Goal: Task Accomplishment & Management: Complete application form

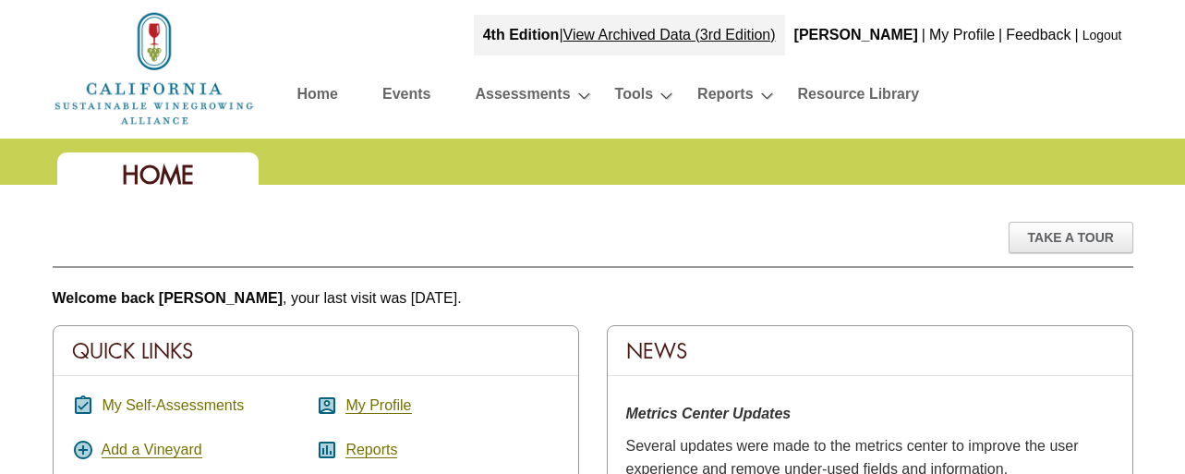
click at [175, 400] on link "My Self-Assessments" at bounding box center [173, 405] width 142 height 17
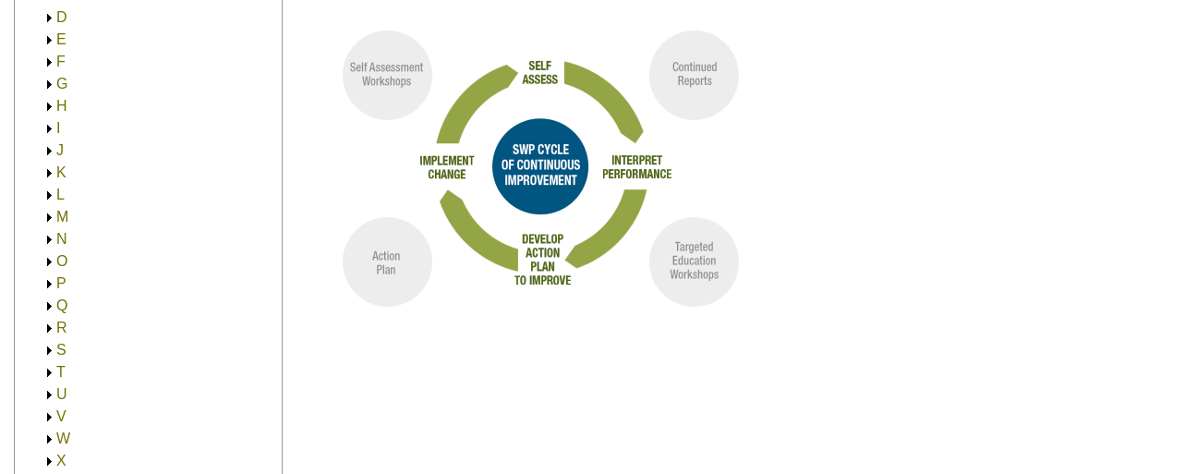
scroll to position [426, 0]
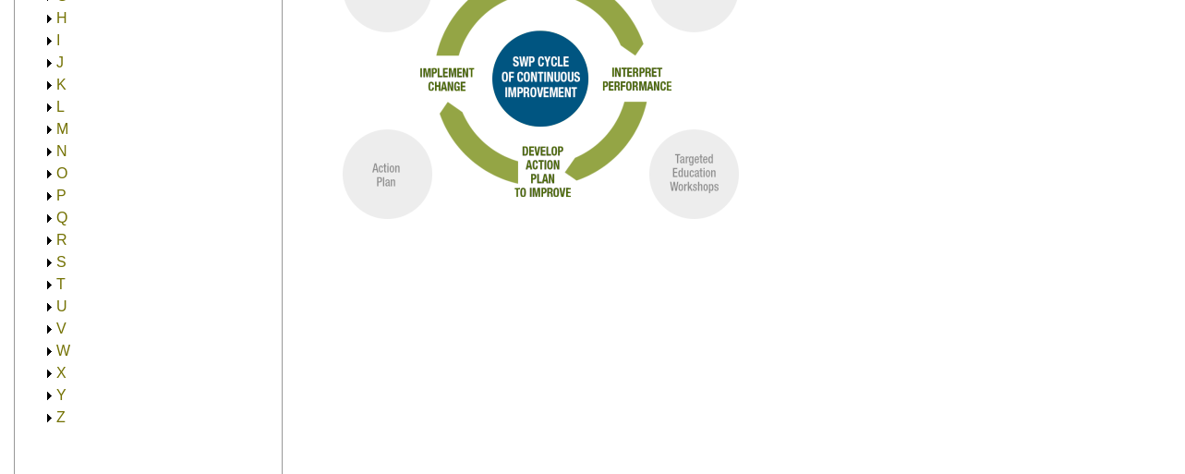
click at [59, 193] on link "P" at bounding box center [61, 195] width 10 height 16
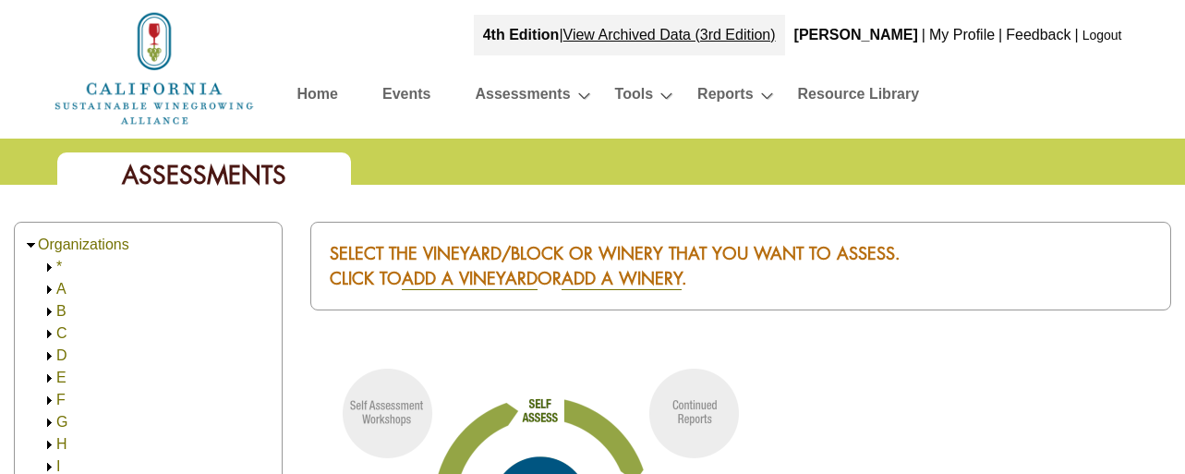
scroll to position [426, 0]
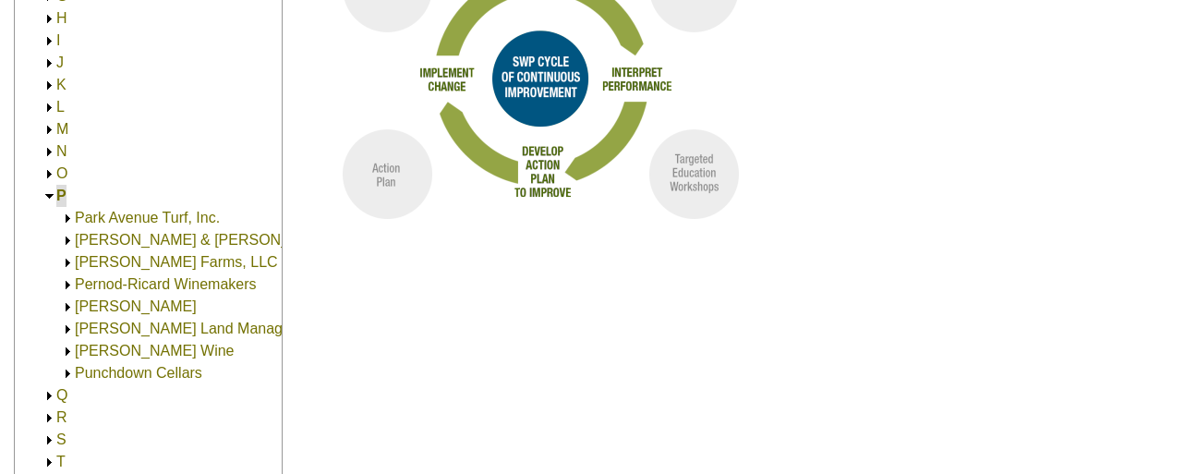
click at [112, 350] on link "Phifer Pavitt Wine" at bounding box center [154, 351] width 159 height 16
click at [115, 369] on link "Phifer Pavitt Wine" at bounding box center [172, 373] width 159 height 16
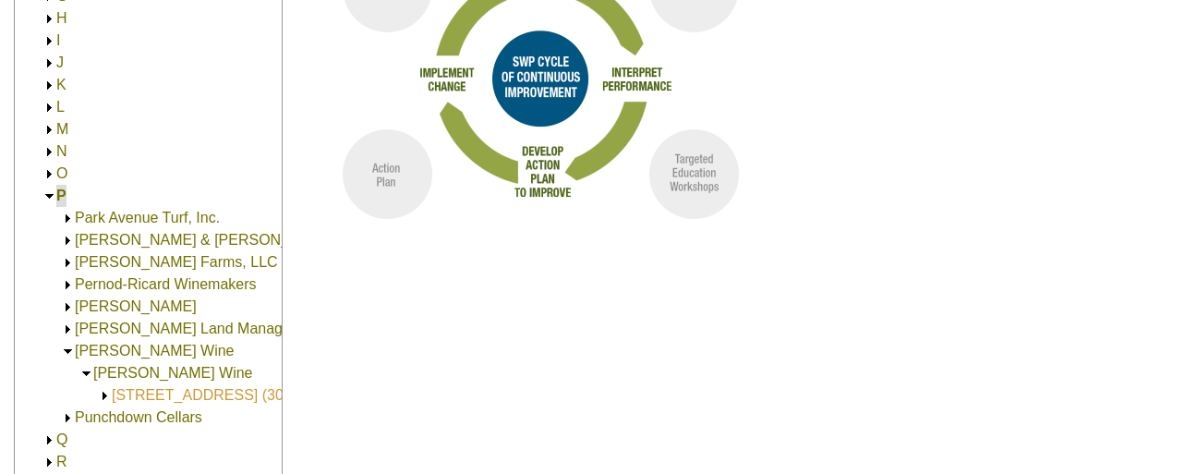
click at [148, 397] on link "8989 Wight Way (30.00)" at bounding box center [210, 395] width 197 height 16
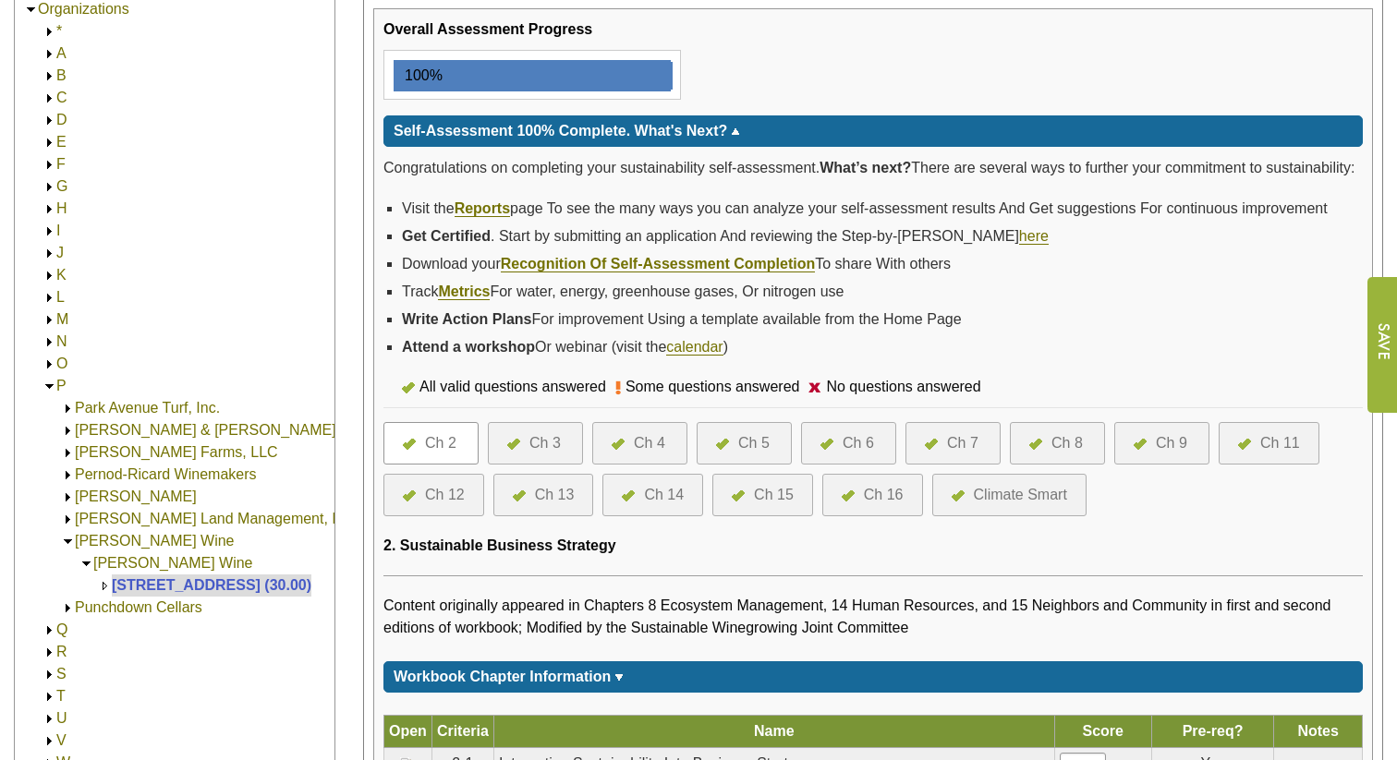
scroll to position [276, 0]
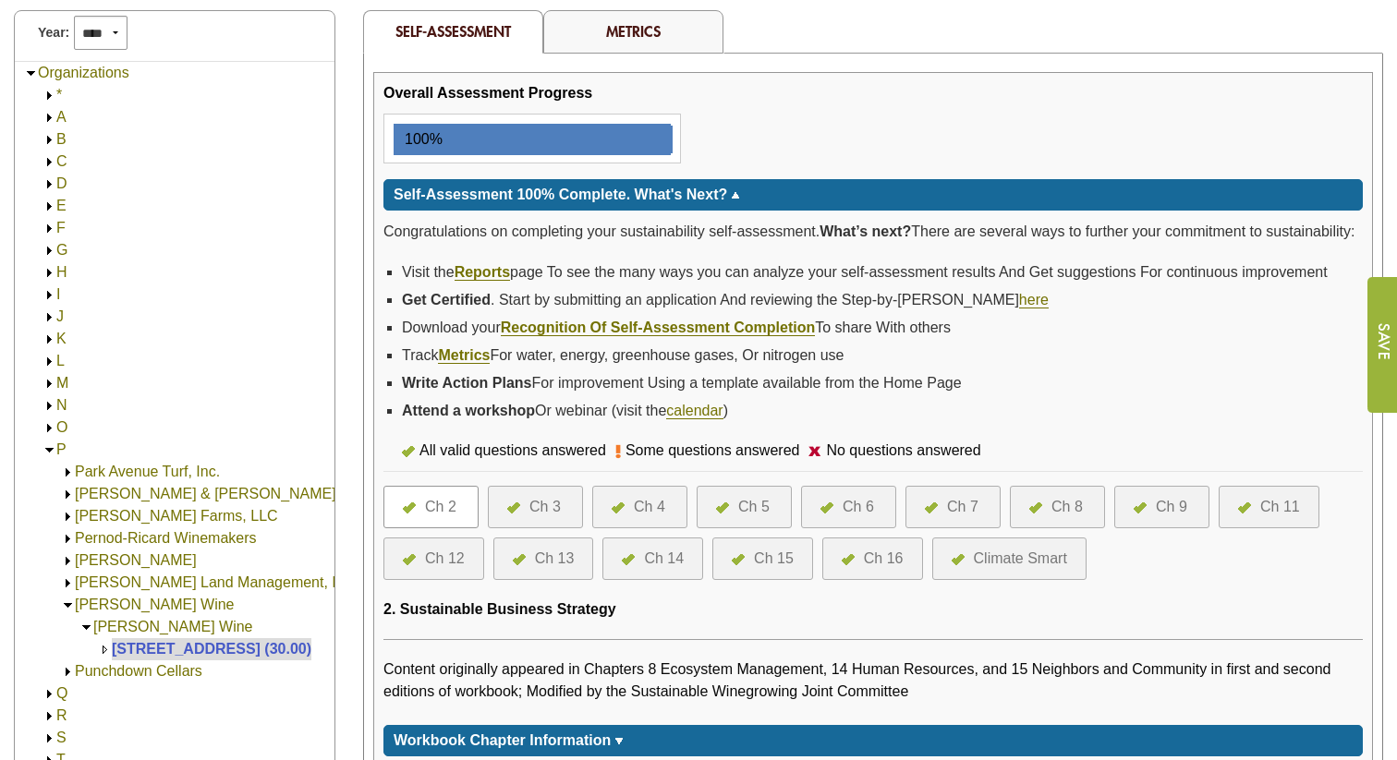
click at [749, 473] on div "Ch 5" at bounding box center [753, 507] width 31 height 22
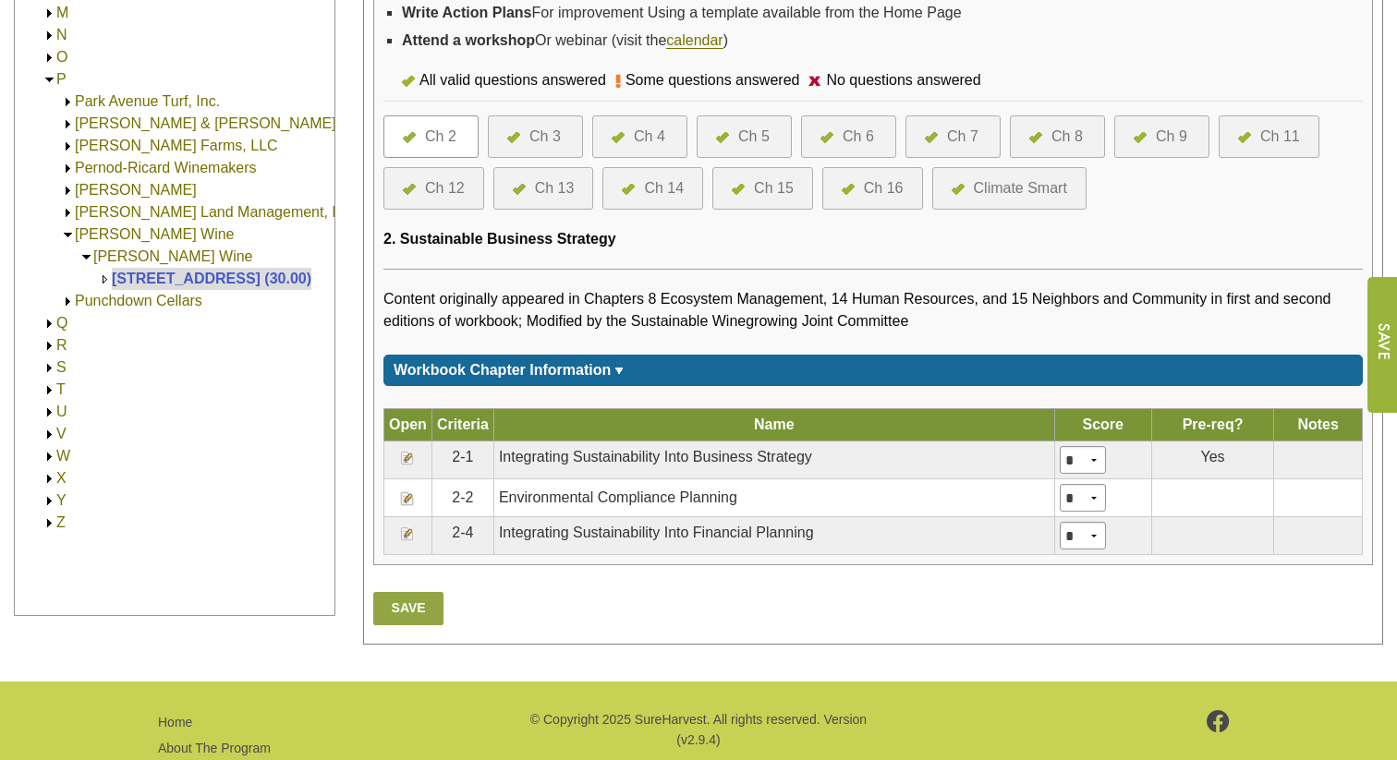
scroll to position [744, 0]
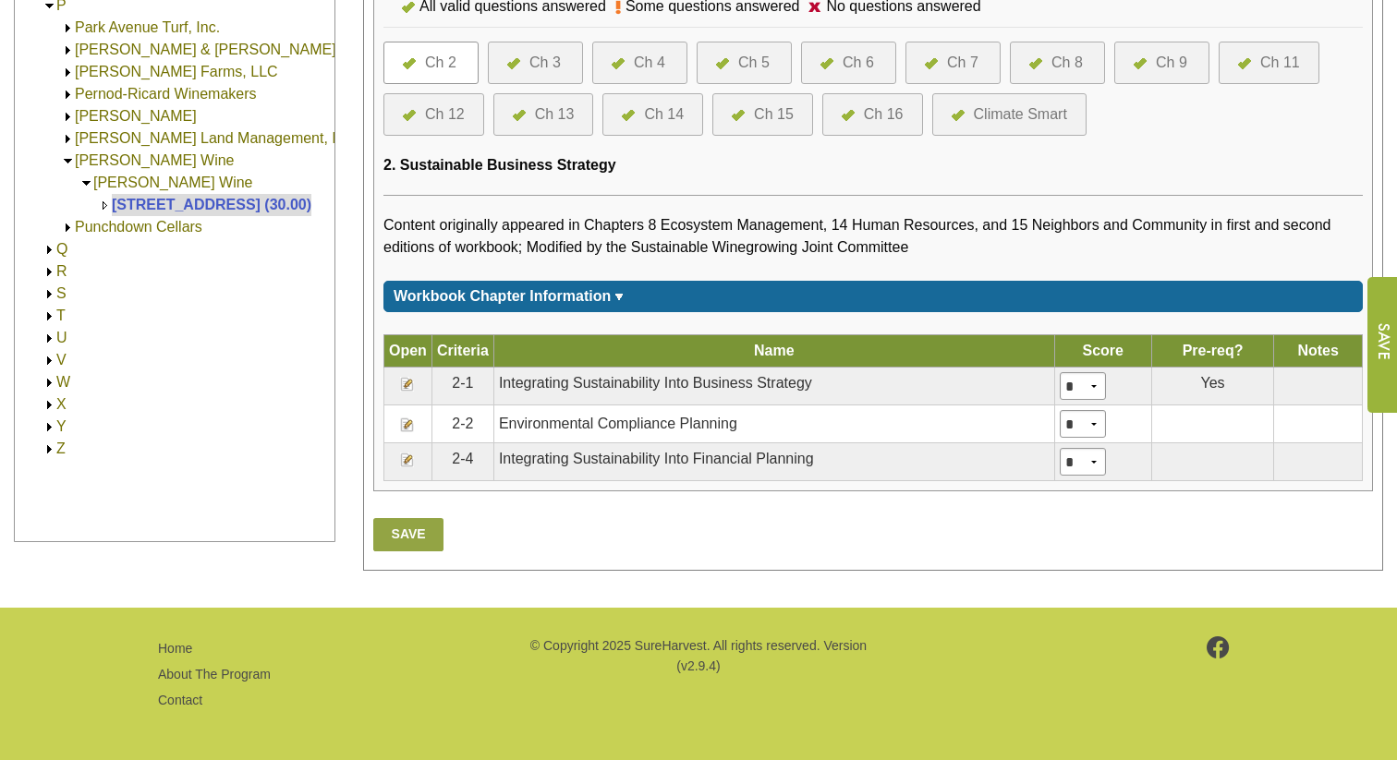
click at [735, 54] on div at bounding box center [727, 63] width 22 height 22
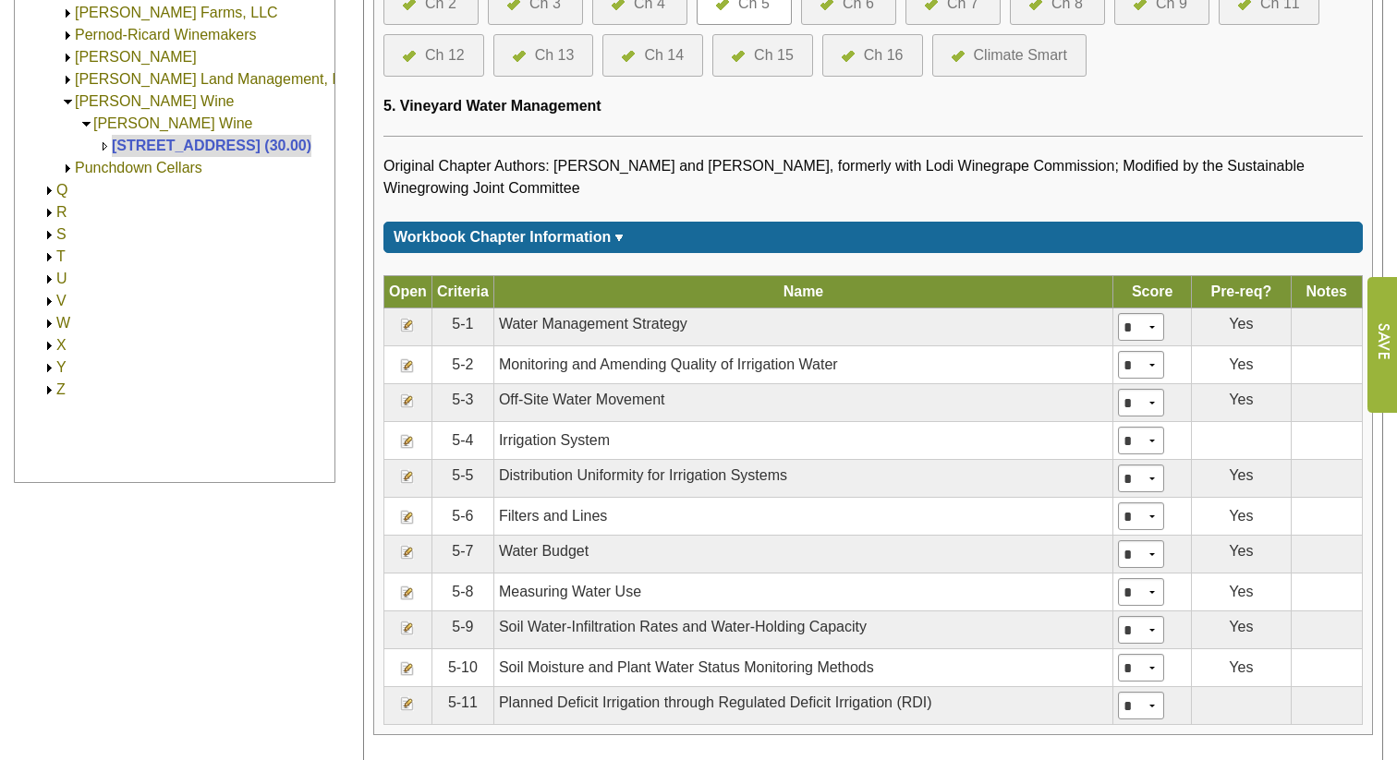
scroll to position [973, 0]
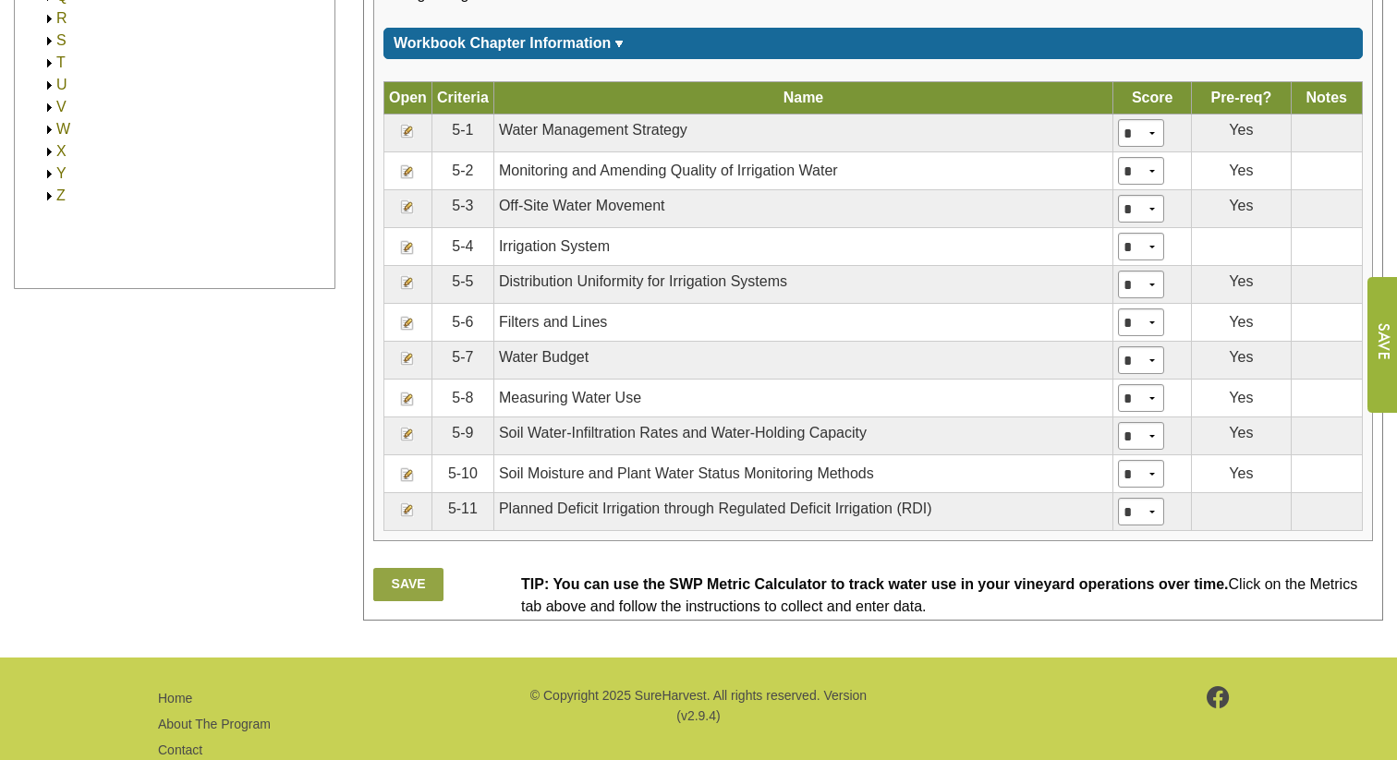
click at [407, 179] on img at bounding box center [407, 171] width 15 height 15
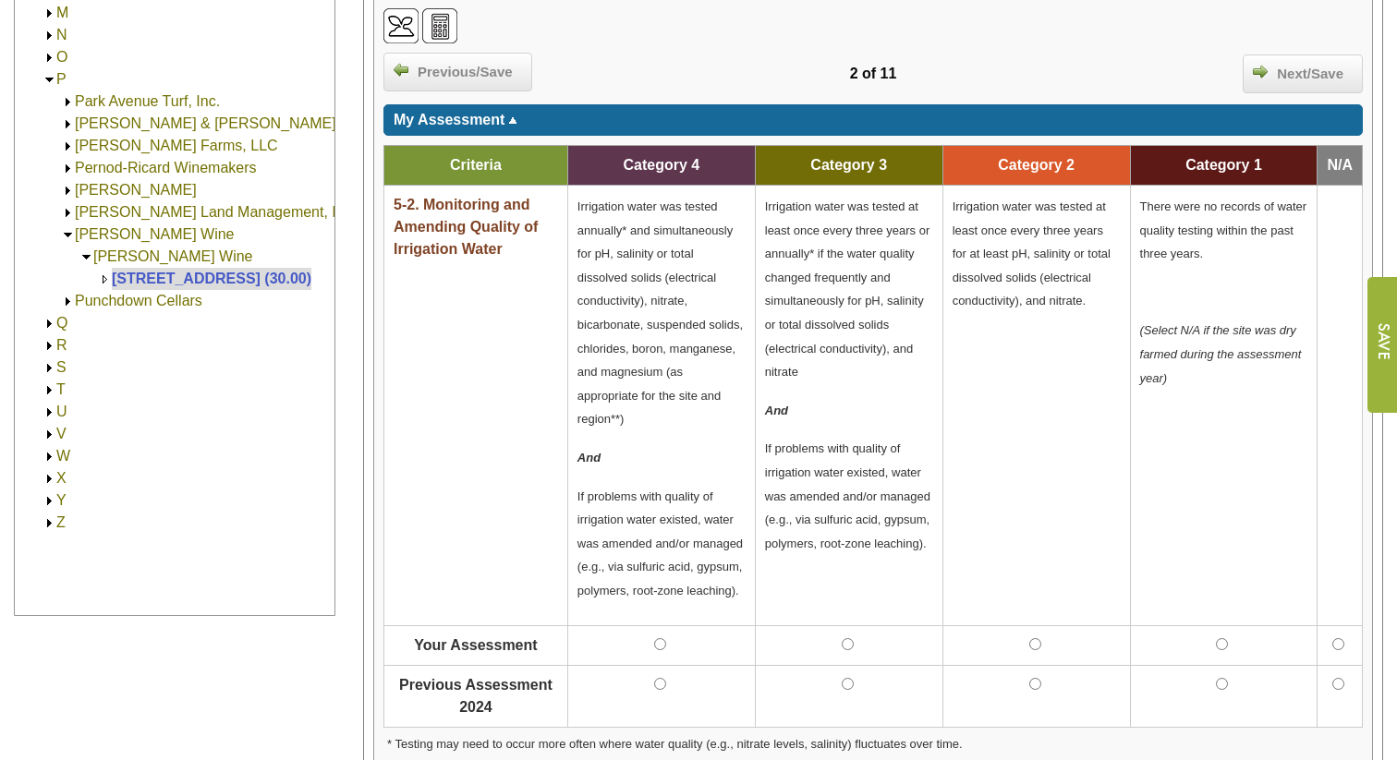
scroll to position [672, 0]
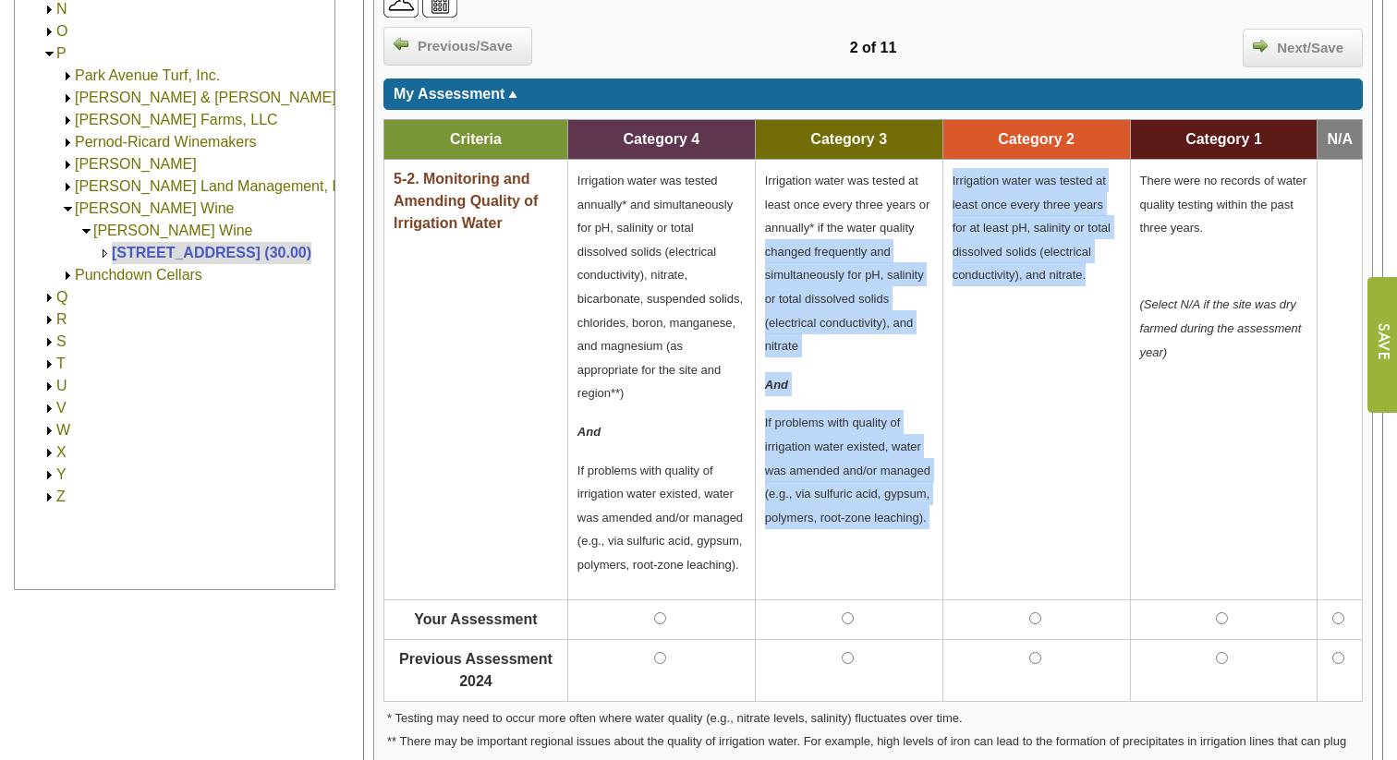
drag, startPoint x: 1093, startPoint y: 278, endPoint x: 933, endPoint y: 236, distance: 165.3
click at [933, 235] on tr "5-2. Monitoring and Amending Quality of Irrigation Water Irrigation water was t…" at bounding box center [873, 380] width 978 height 441
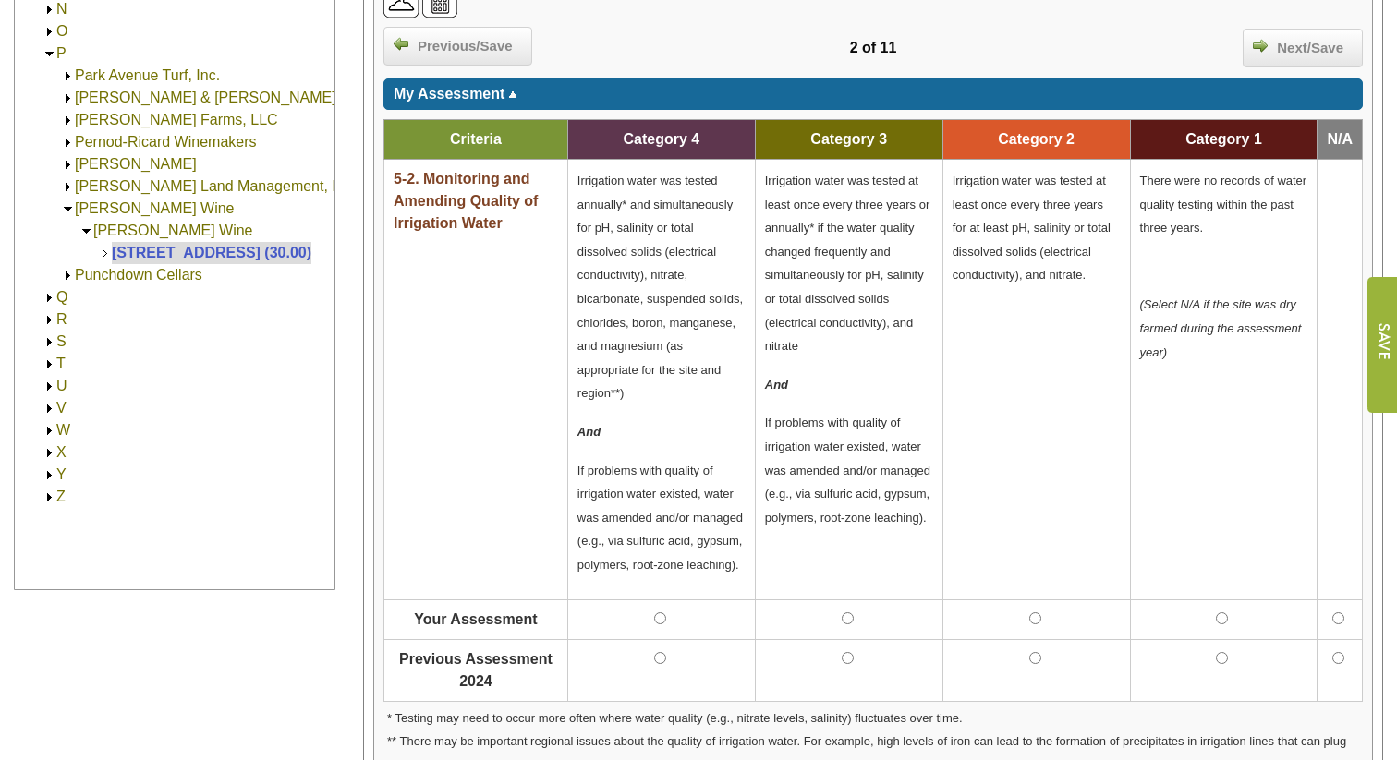
click at [1023, 314] on td "Irrigation water was tested at least once every three years for at least pH, sa…" at bounding box center [1035, 380] width 187 height 441
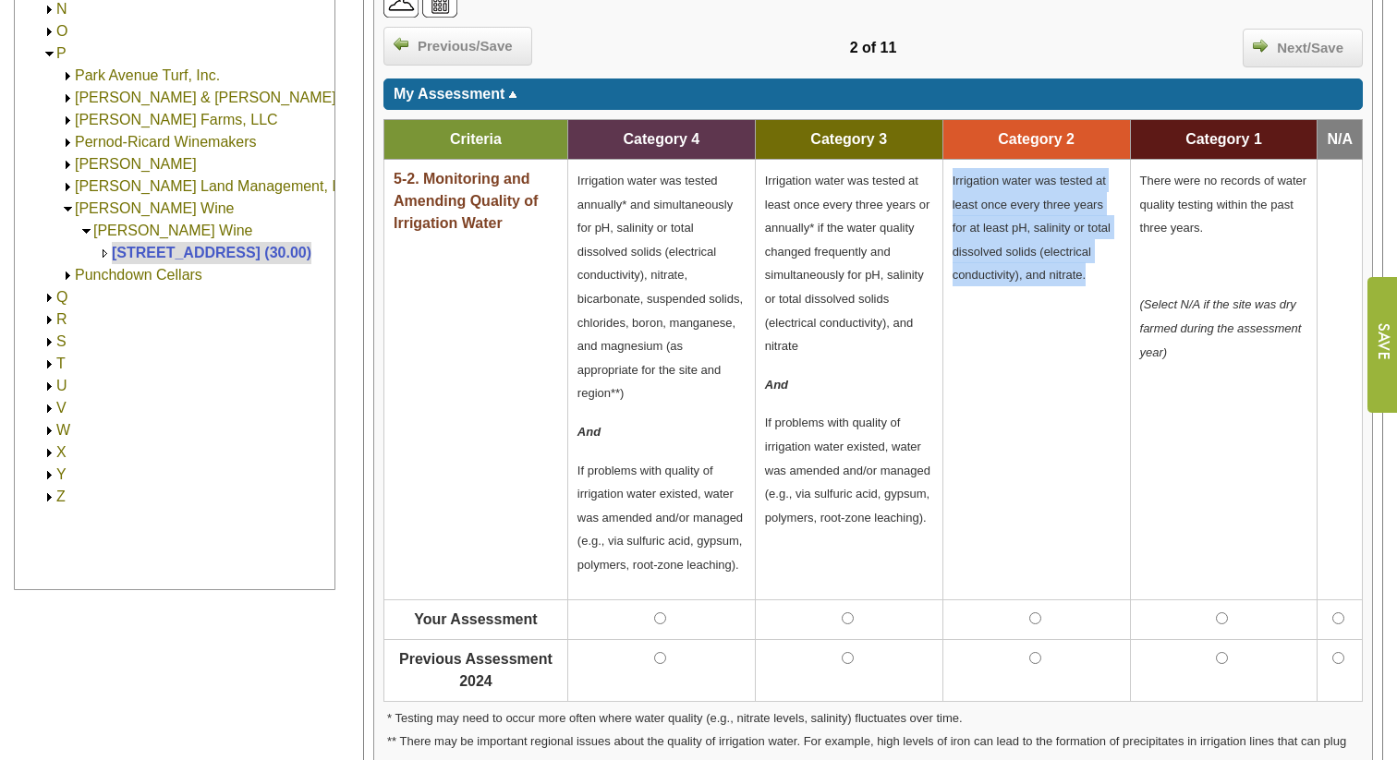
drag, startPoint x: 1089, startPoint y: 273, endPoint x: 947, endPoint y: 186, distance: 167.1
click at [947, 186] on td "Irrigation water was tested at least once every three years for at least pH, sa…" at bounding box center [1035, 380] width 187 height 441
copy span "Irrigation water was tested at least once every three years for at least pH, sa…"
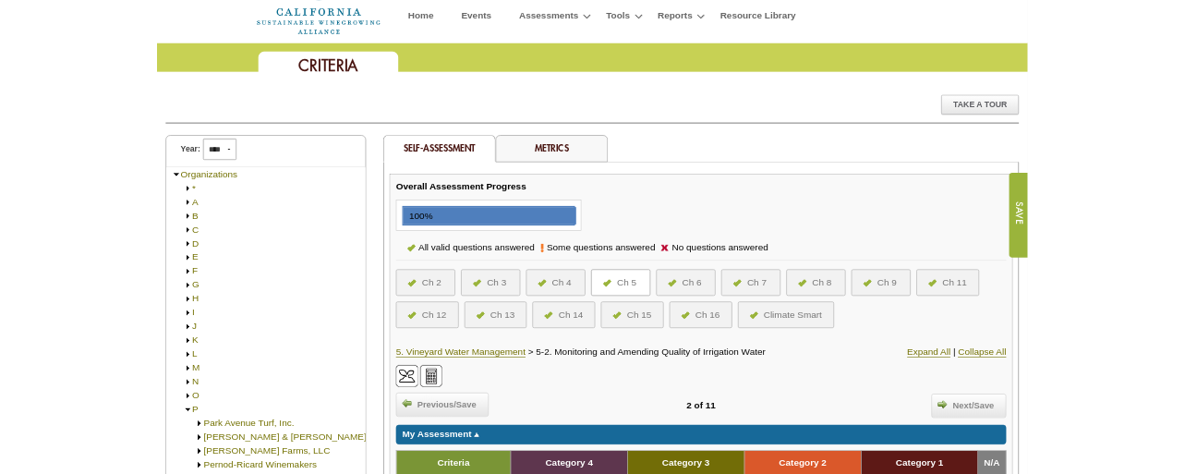
scroll to position [0, 0]
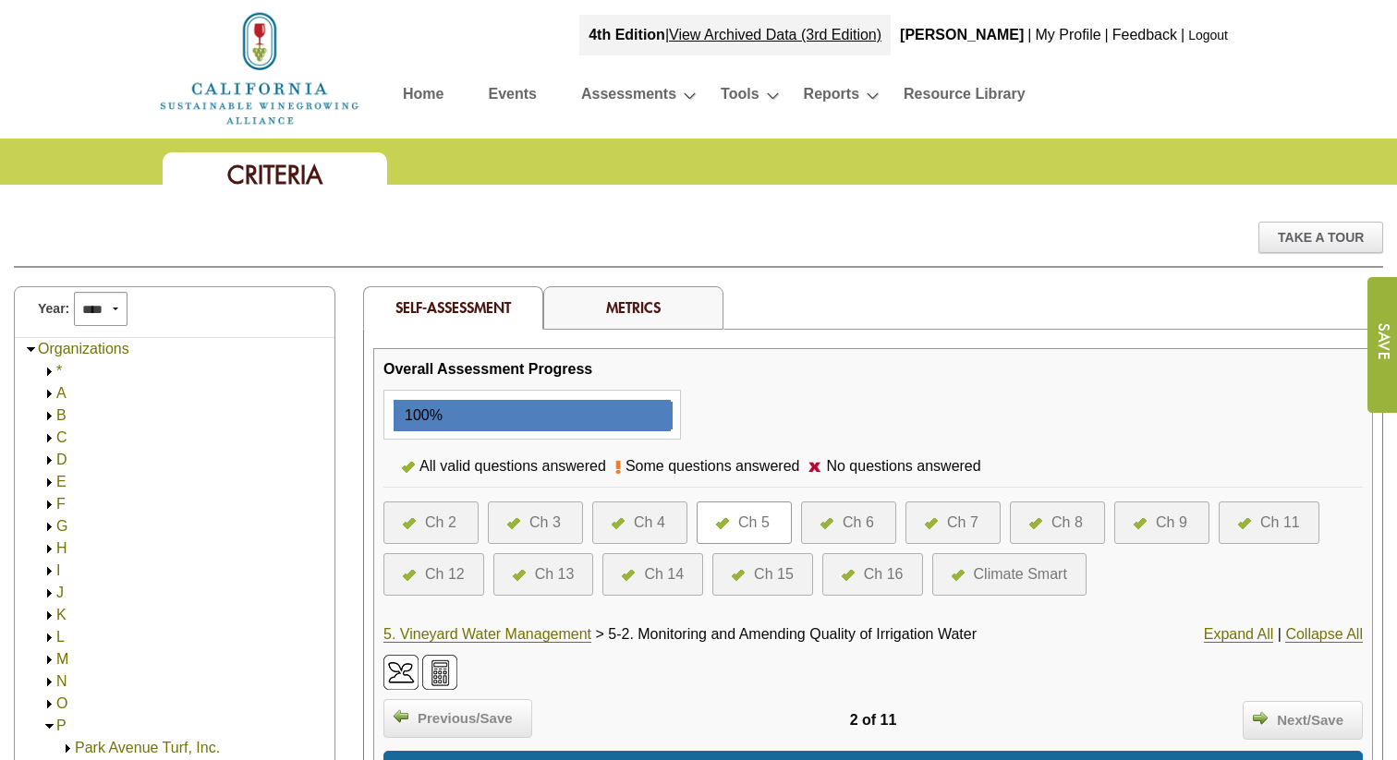
click at [1212, 36] on link "Logout" at bounding box center [1208, 35] width 40 height 15
